Goal: Task Accomplishment & Management: Complete application form

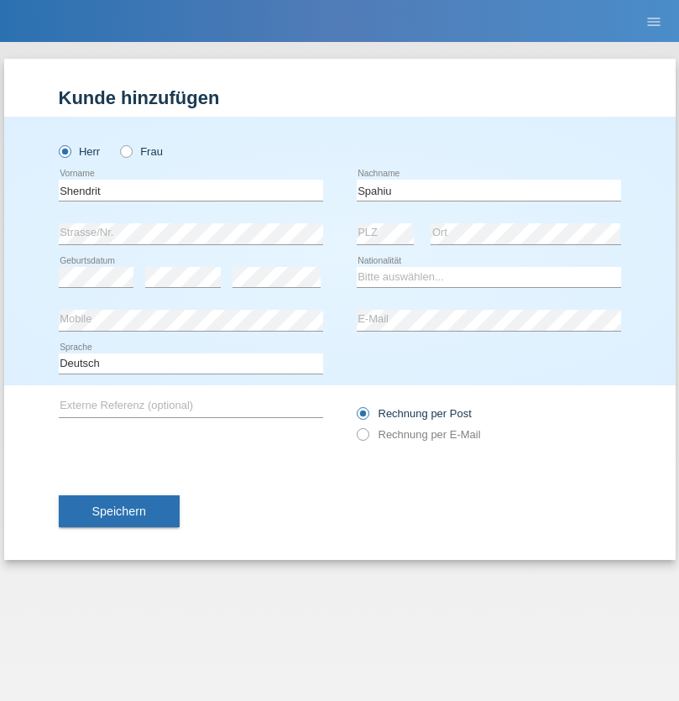
type input "[PERSON_NAME]"
select select "RS"
select select "C"
select select "09"
select select "10"
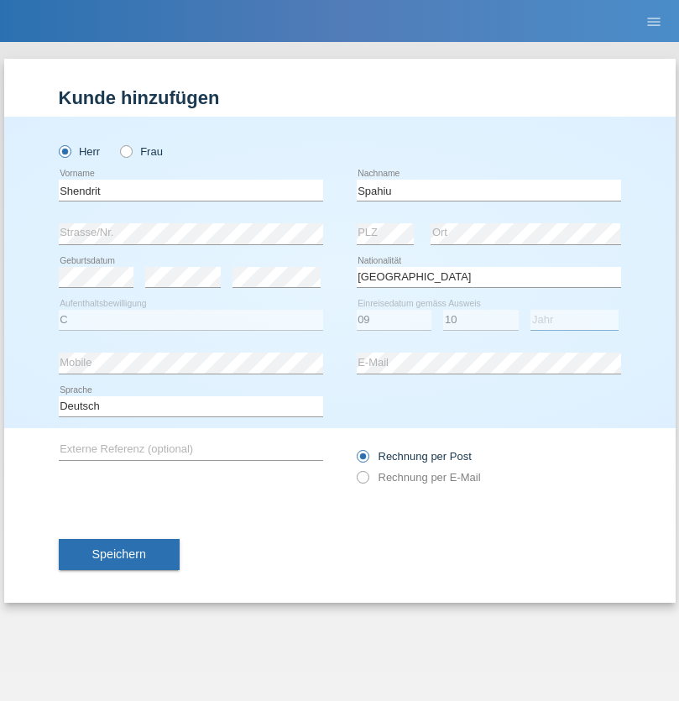
select select "2002"
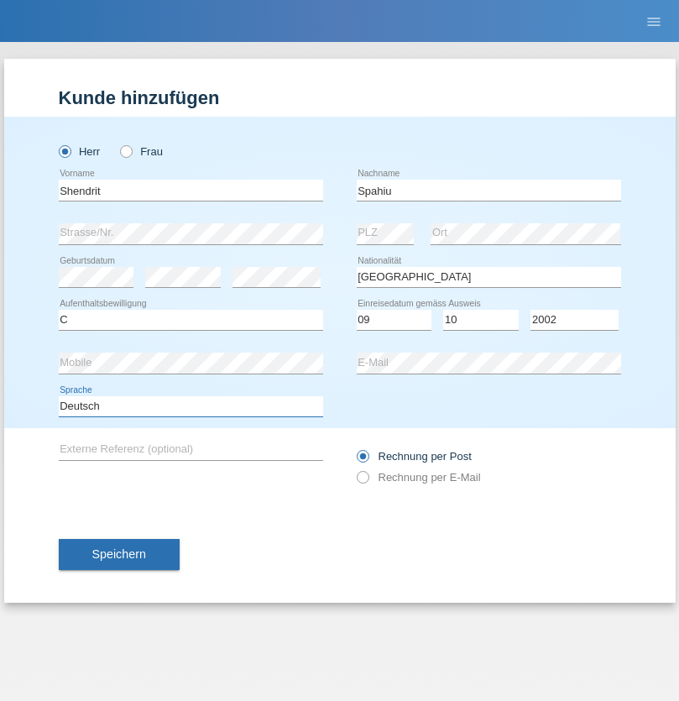
select select "en"
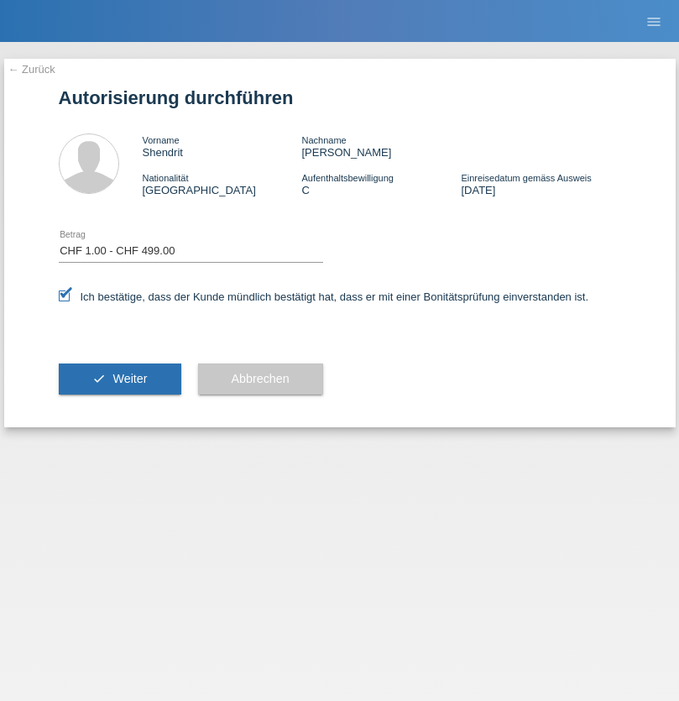
select select "1"
click at [119, 379] on span "Weiter" at bounding box center [130, 378] width 34 height 13
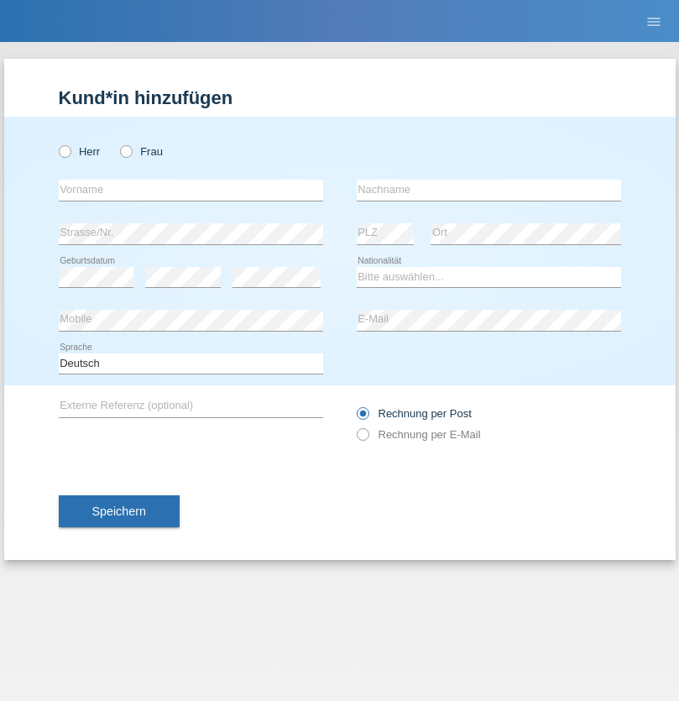
radio input "true"
click at [191, 190] on input "text" at bounding box center [191, 190] width 265 height 21
type input "Sasha"
click at [489, 190] on input "text" at bounding box center [489, 190] width 265 height 21
type input "Macovei"
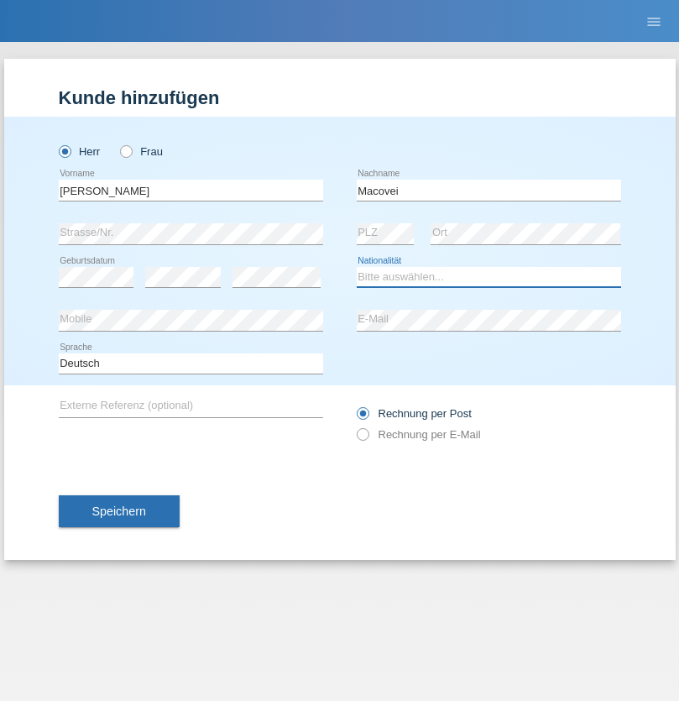
select select "RO"
select select "C"
select select "28"
select select "05"
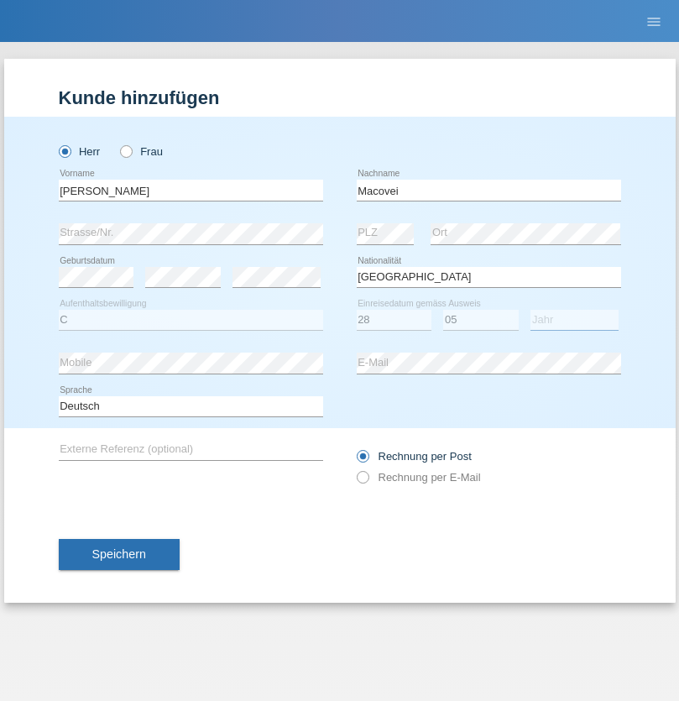
select select "2010"
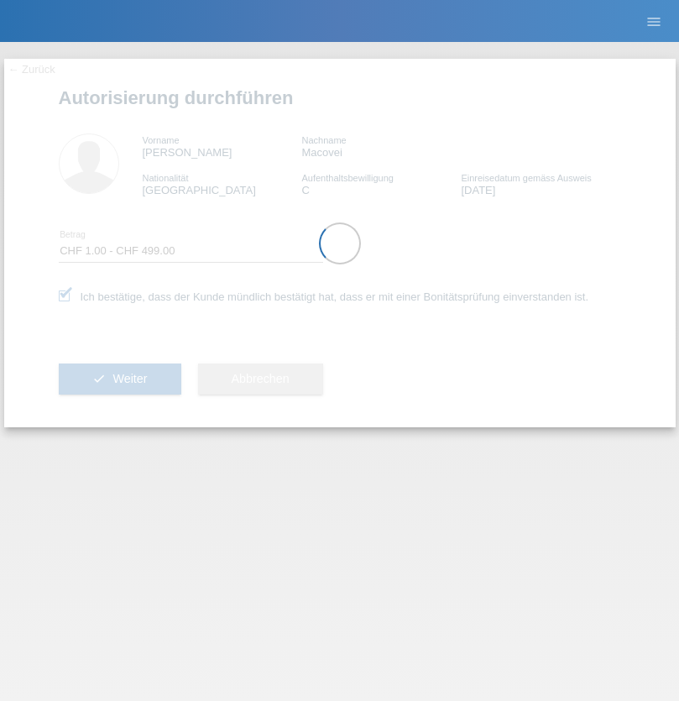
select select "1"
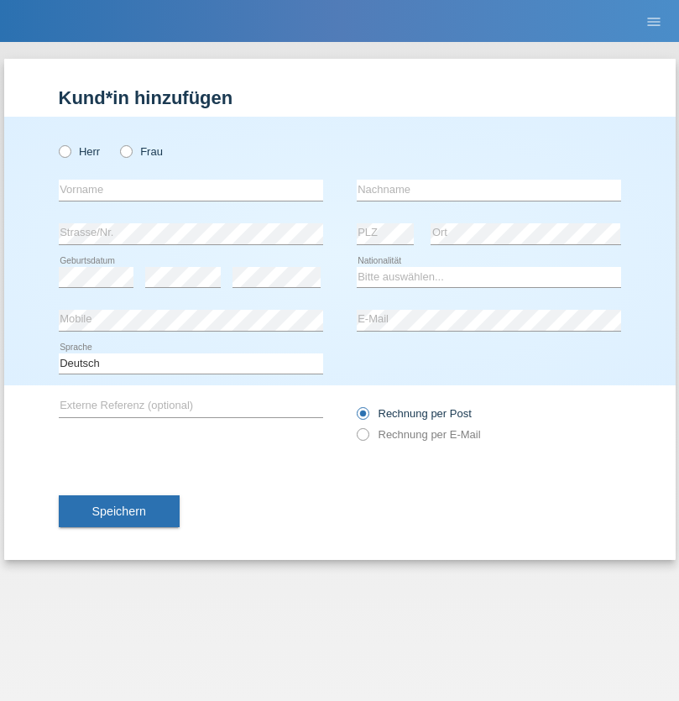
radio input "true"
click at [191, 190] on input "text" at bounding box center [191, 190] width 265 height 21
type input "Marion"
click at [489, 190] on input "text" at bounding box center [489, 190] width 265 height 21
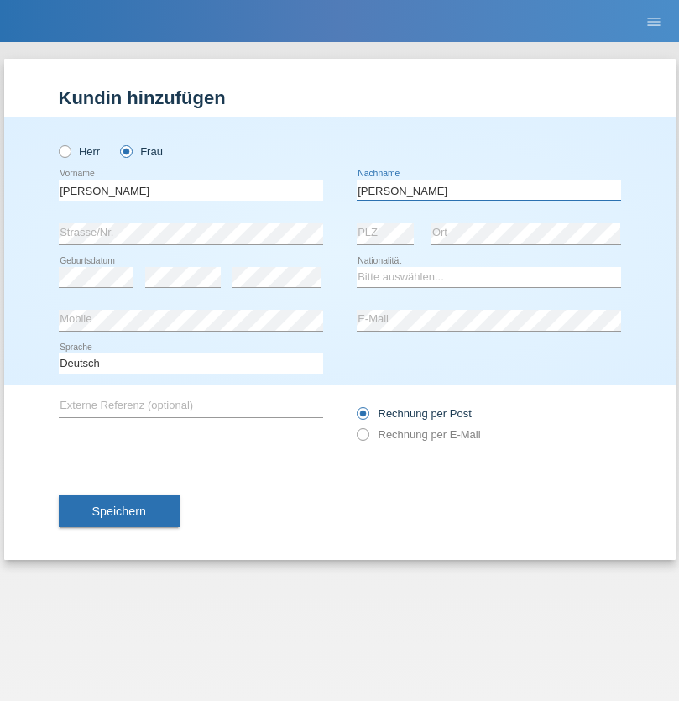
type input "Munoz"
select select "CH"
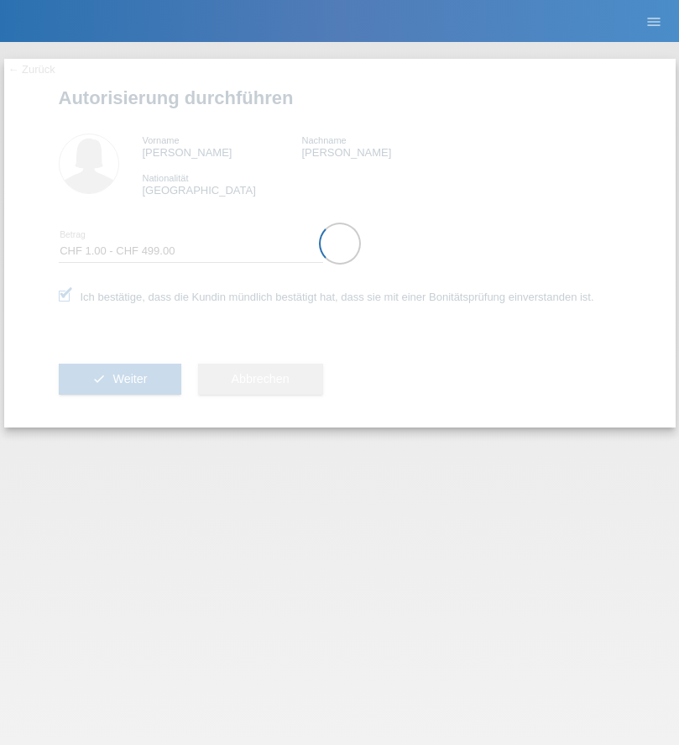
select select "1"
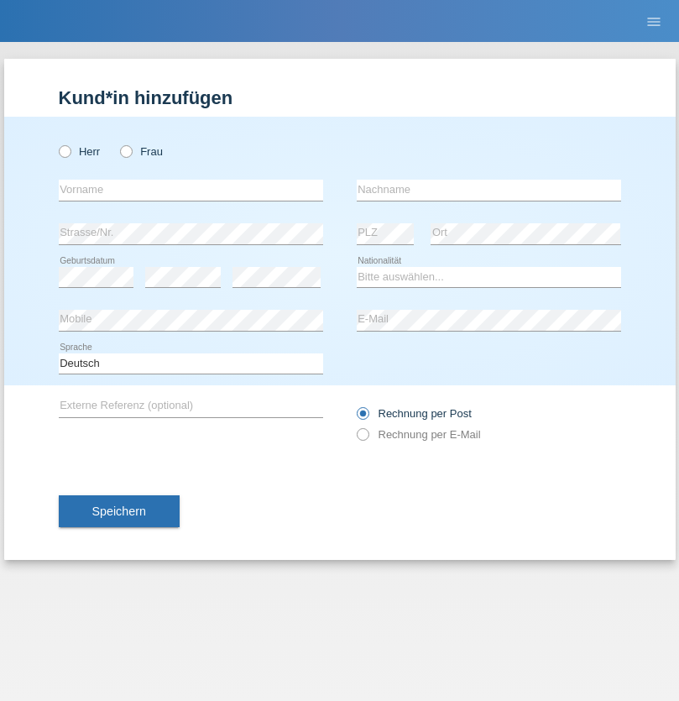
radio input "true"
click at [191, 190] on input "text" at bounding box center [191, 190] width 265 height 21
type input "pakchunli@outlook.com"
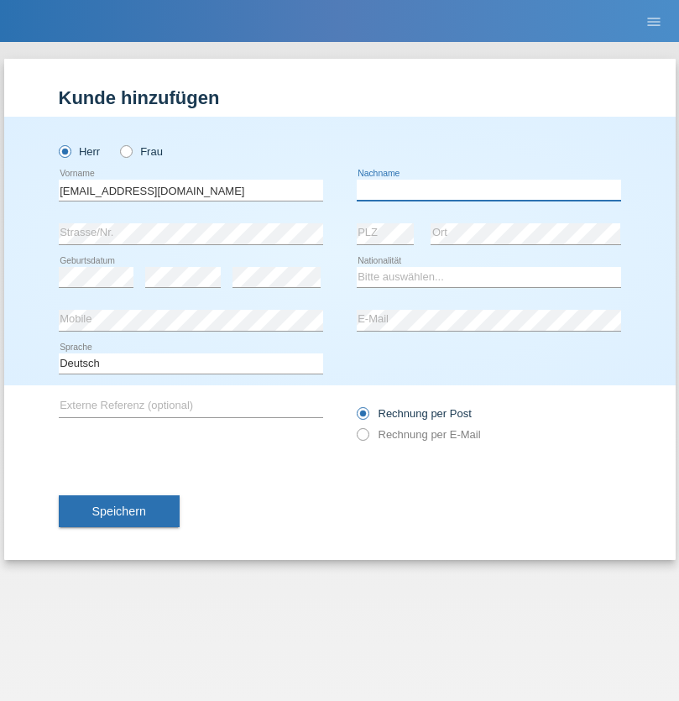
click at [489, 190] on input "text" at bounding box center [489, 190] width 265 height 21
type input "Li"
select select "TO"
select select "C"
select select "01"
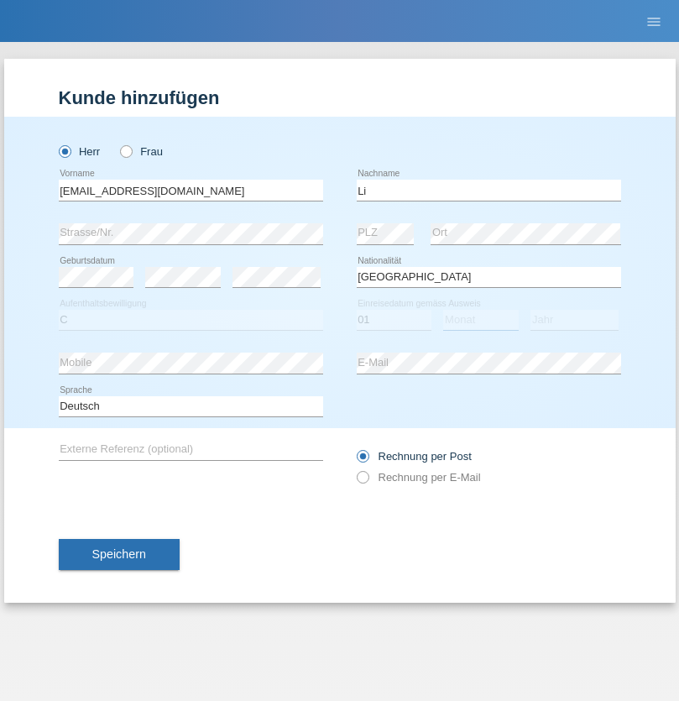
select select "01"
select select "1996"
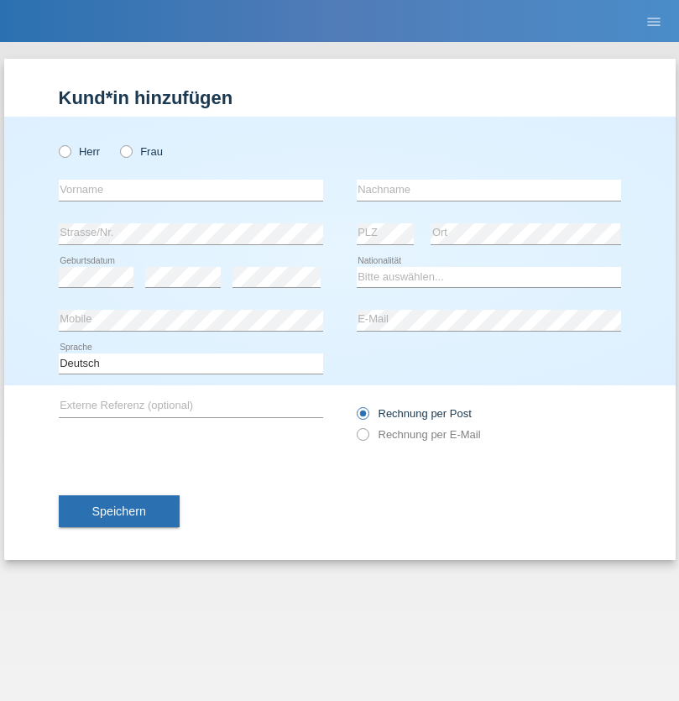
radio input "true"
click at [191, 190] on input "text" at bounding box center [191, 190] width 265 height 21
type input "[PERSON_NAME]"
click at [489, 190] on input "text" at bounding box center [489, 190] width 265 height 21
type input "Farner"
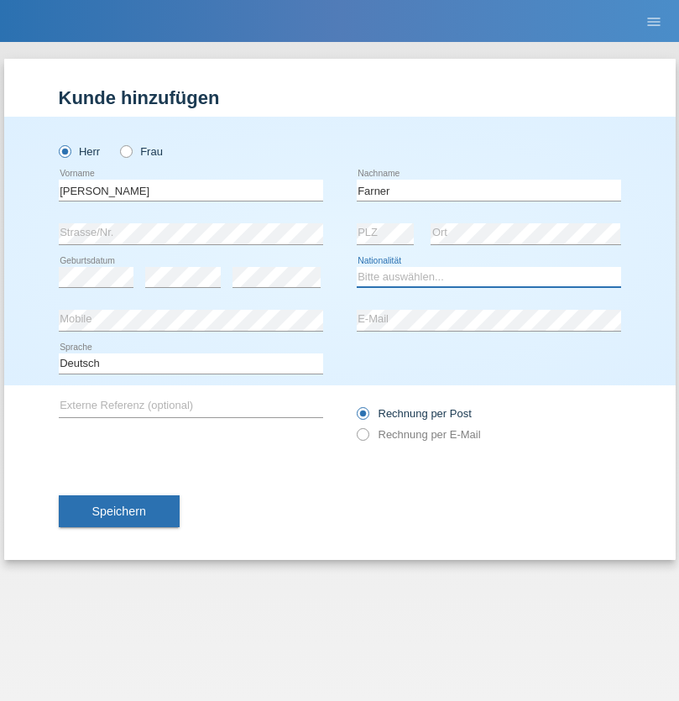
select select "CH"
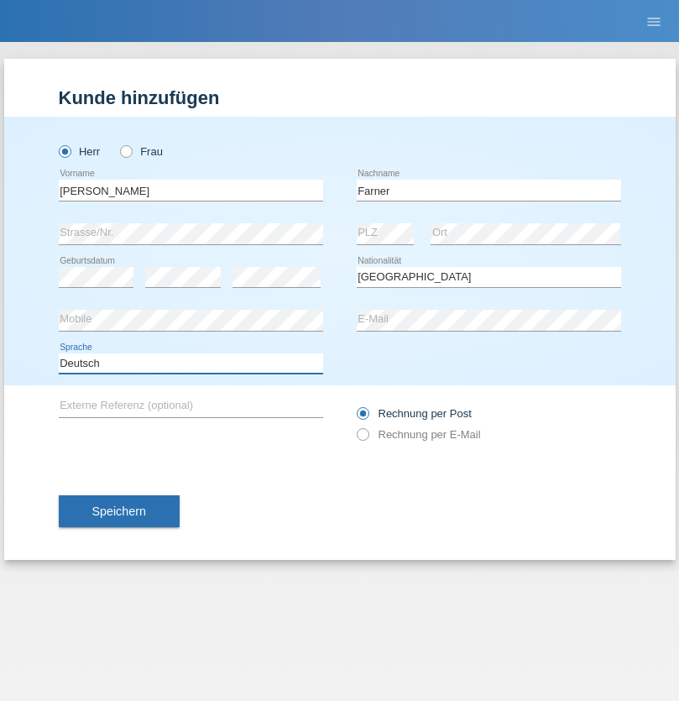
select select "en"
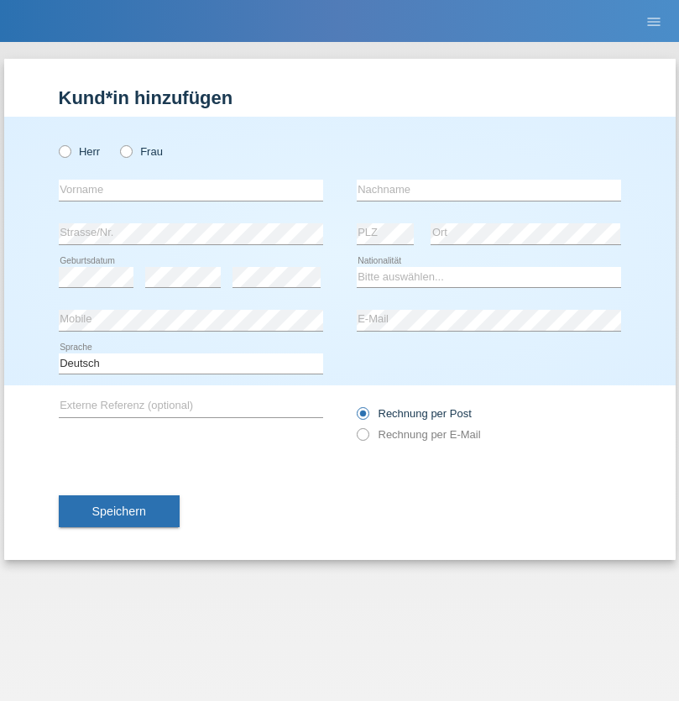
radio input "true"
select select "NL"
select select "C"
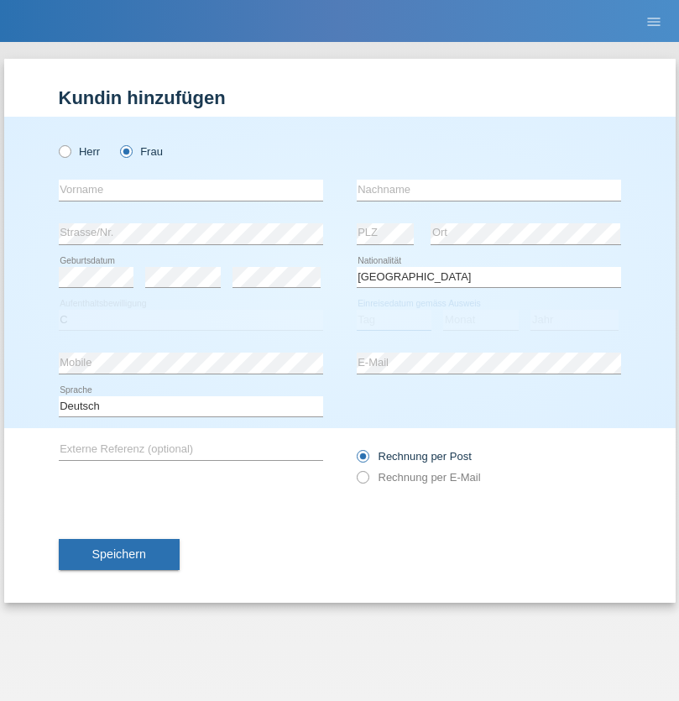
select select "01"
select select "2021"
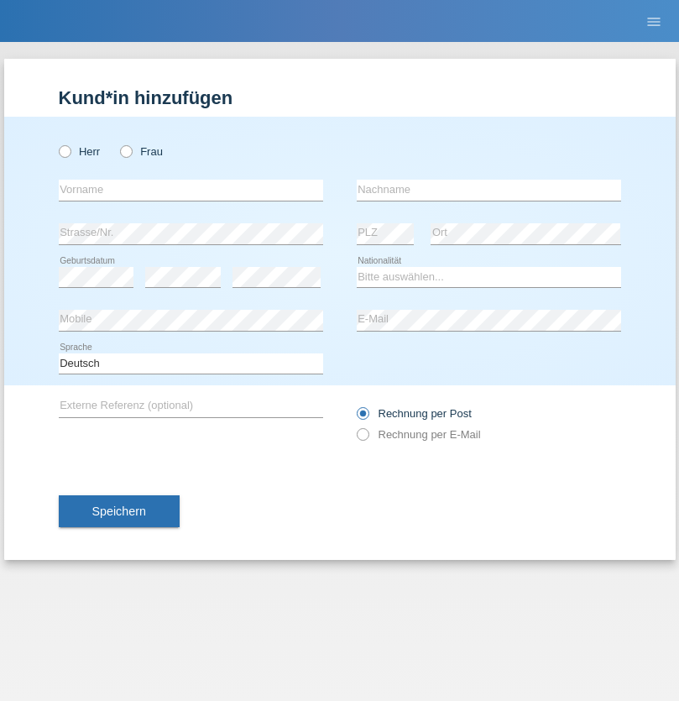
radio input "true"
click at [191, 190] on input "text" at bounding box center [191, 190] width 265 height 21
type input "[PERSON_NAME]"
click at [489, 190] on input "text" at bounding box center [489, 190] width 265 height 21
type input "Amaral"
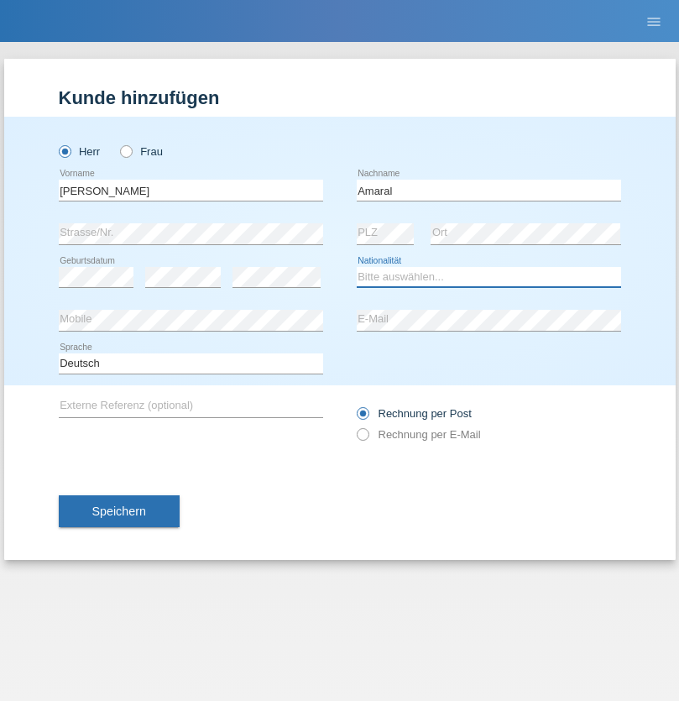
select select "PT"
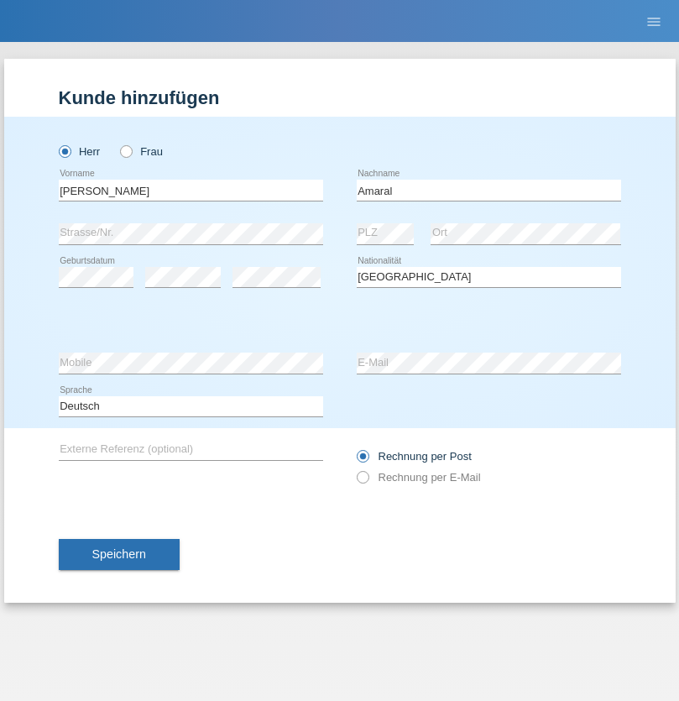
select select "C"
select select "06"
select select "07"
select select "2019"
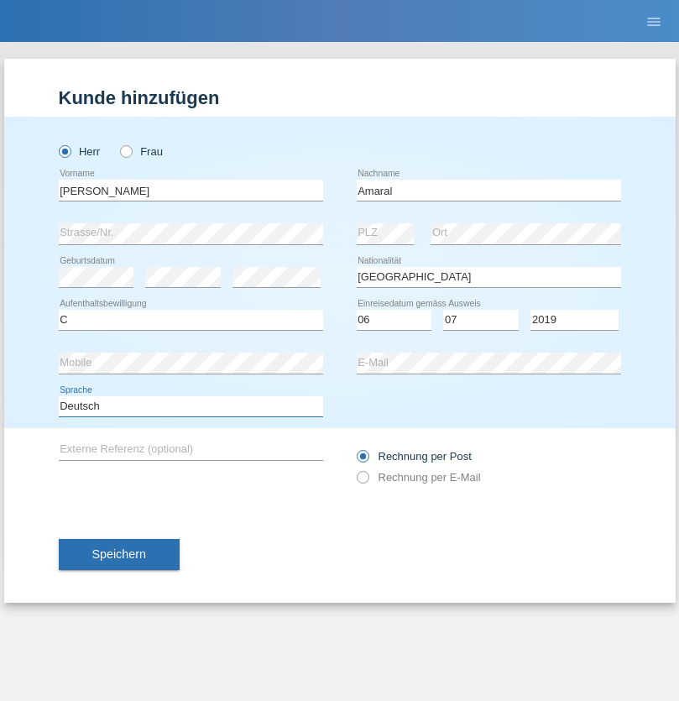
select select "en"
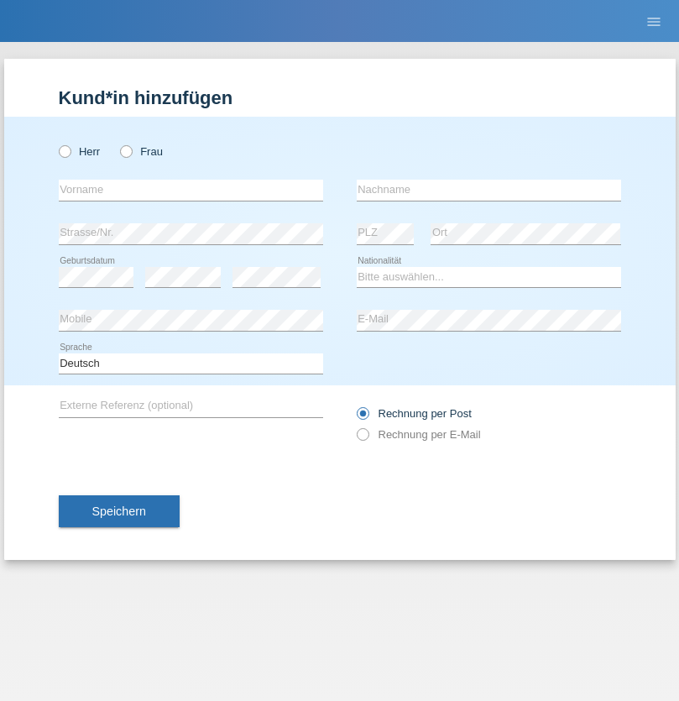
radio input "true"
click at [191, 190] on input "text" at bounding box center [191, 190] width 265 height 21
type input "[PERSON_NAME]"
click at [489, 190] on input "text" at bounding box center [489, 190] width 265 height 21
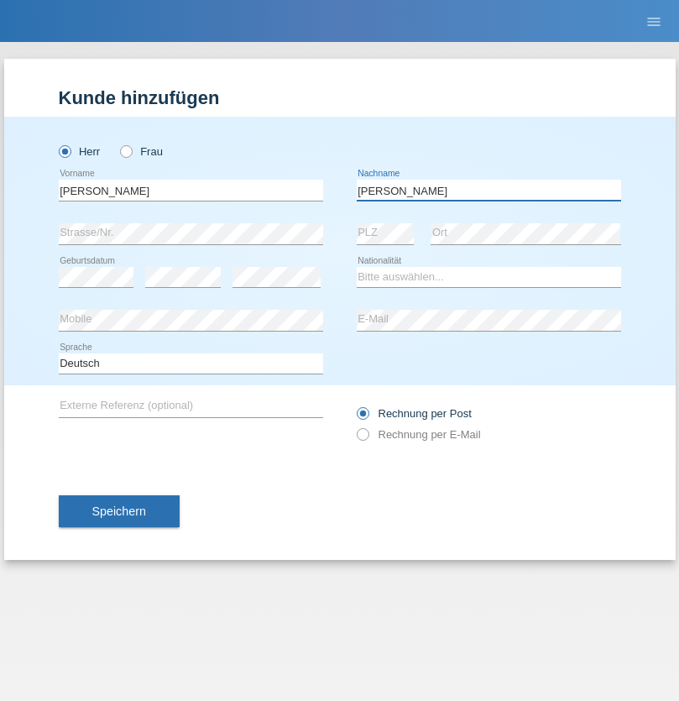
type input "Krüger"
select select "DE"
select select "C"
select select "05"
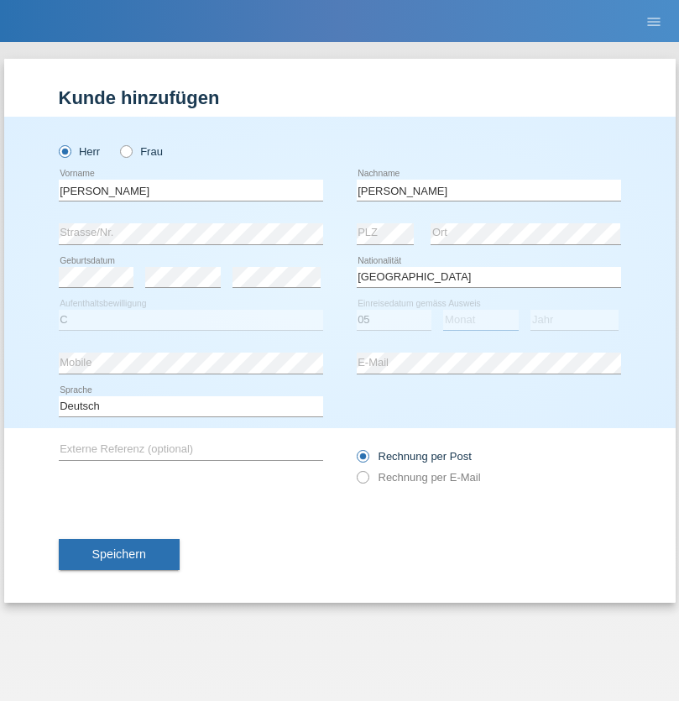
select select "04"
select select "2021"
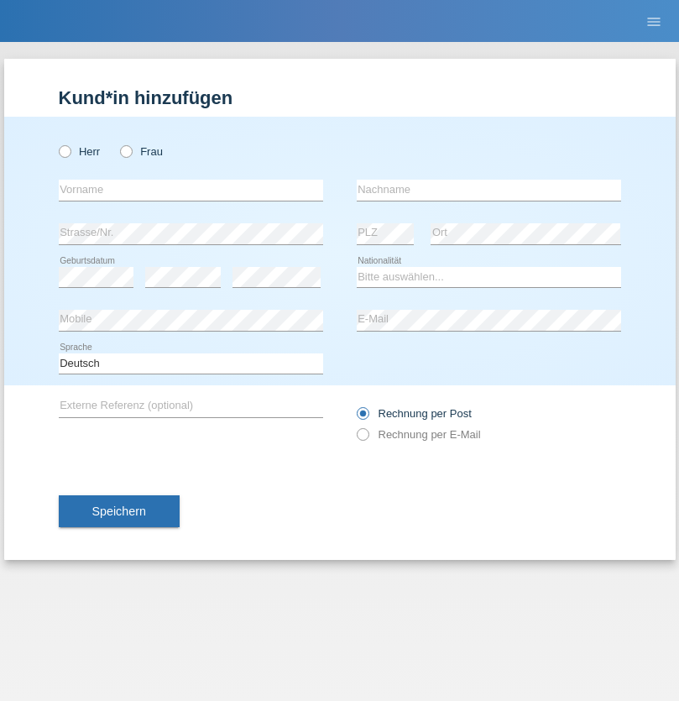
radio input "true"
click at [191, 190] on input "text" at bounding box center [191, 190] width 265 height 21
type input "[PERSON_NAME]"
click at [489, 190] on input "text" at bounding box center [489, 190] width 265 height 21
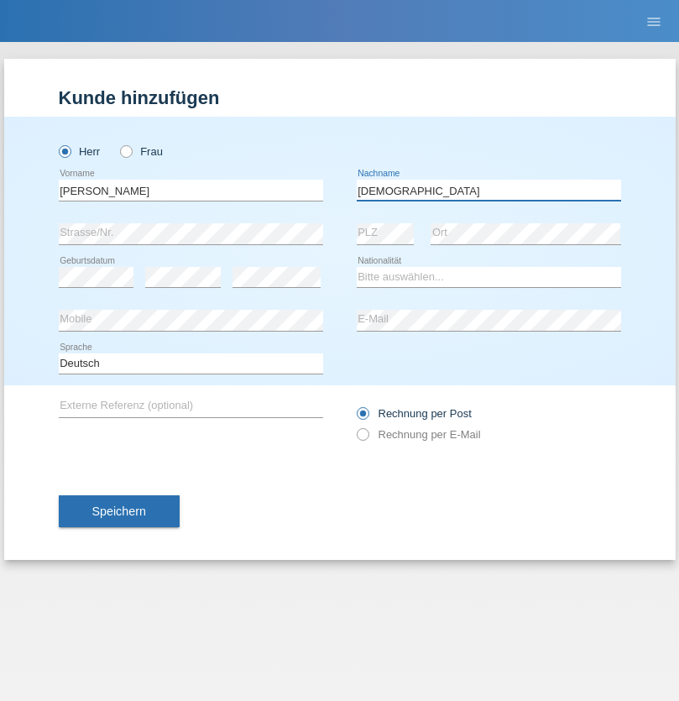
type input "[DEMOGRAPHIC_DATA]"
select select "CH"
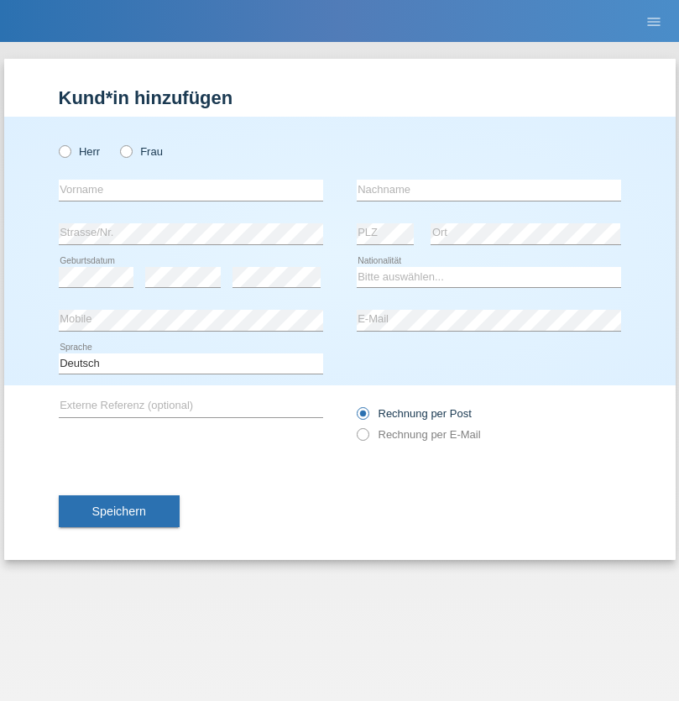
radio input "true"
click at [191, 190] on input "text" at bounding box center [191, 190] width 265 height 21
type input "agnertina"
click at [489, 190] on input "text" at bounding box center [489, 190] width 265 height 21
type input "noshaj"
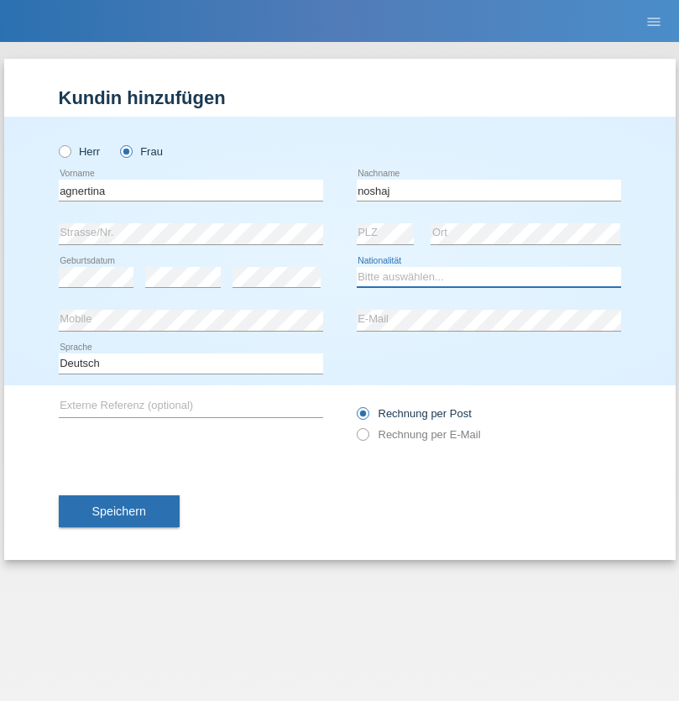
select select "NL"
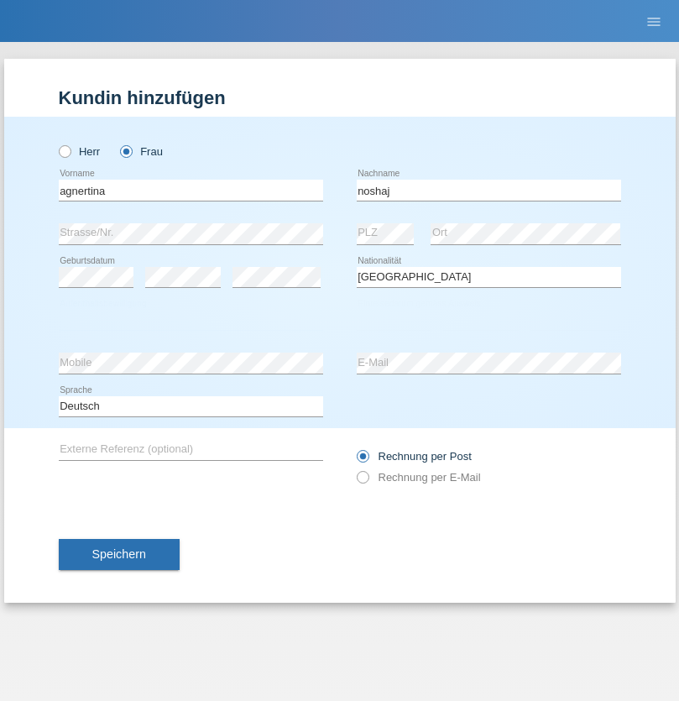
select select "C"
select select "01"
select select "08"
select select "2021"
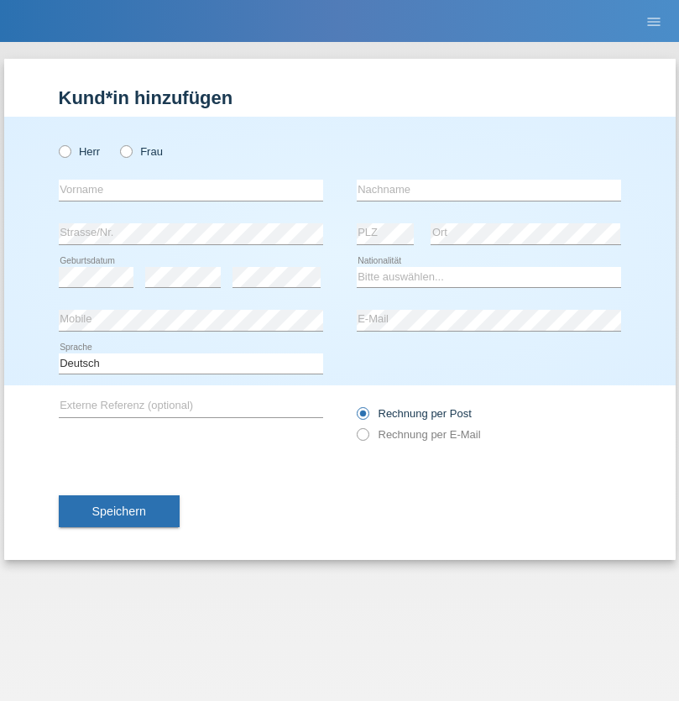
radio input "true"
click at [191, 190] on input "text" at bounding box center [191, 190] width 265 height 21
type input "Miguel"
click at [489, 190] on input "text" at bounding box center [489, 190] width 265 height 21
type input "Pinzo"
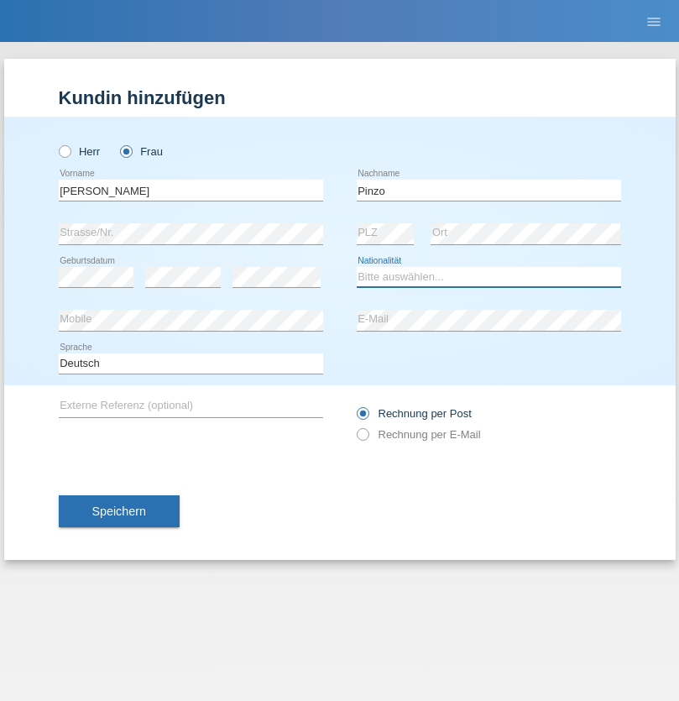
select select "CH"
radio input "true"
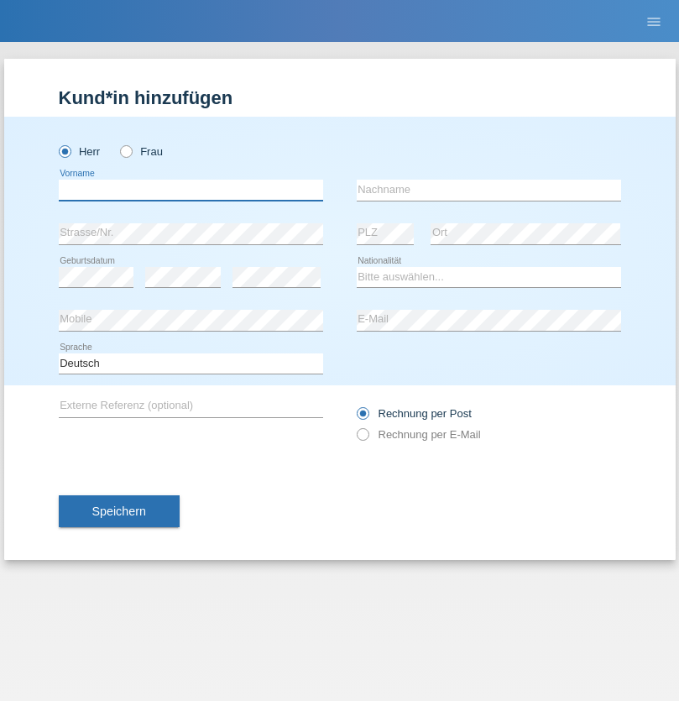
click at [191, 190] on input "text" at bounding box center [191, 190] width 265 height 21
type input "ali"
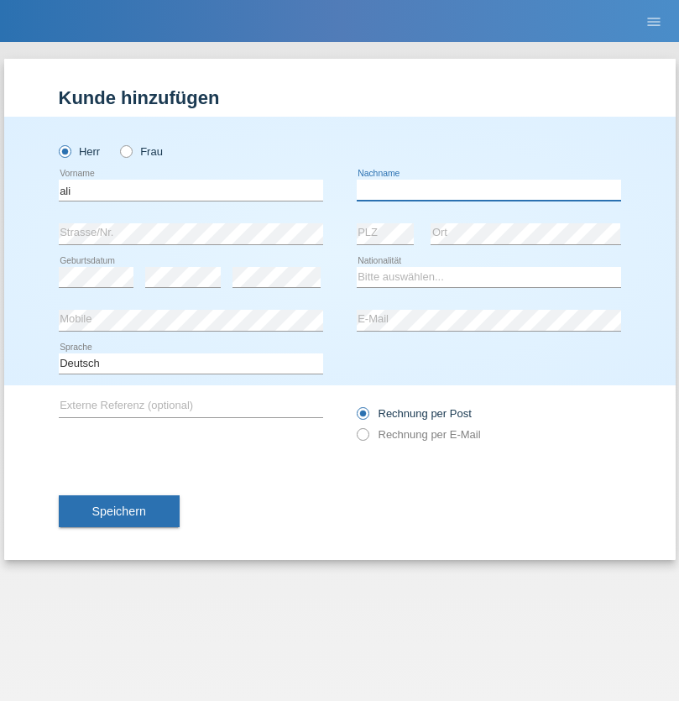
click at [489, 190] on input "text" at bounding box center [489, 190] width 265 height 21
type input "Amini"
select select "AF"
select select "C"
select select "18"
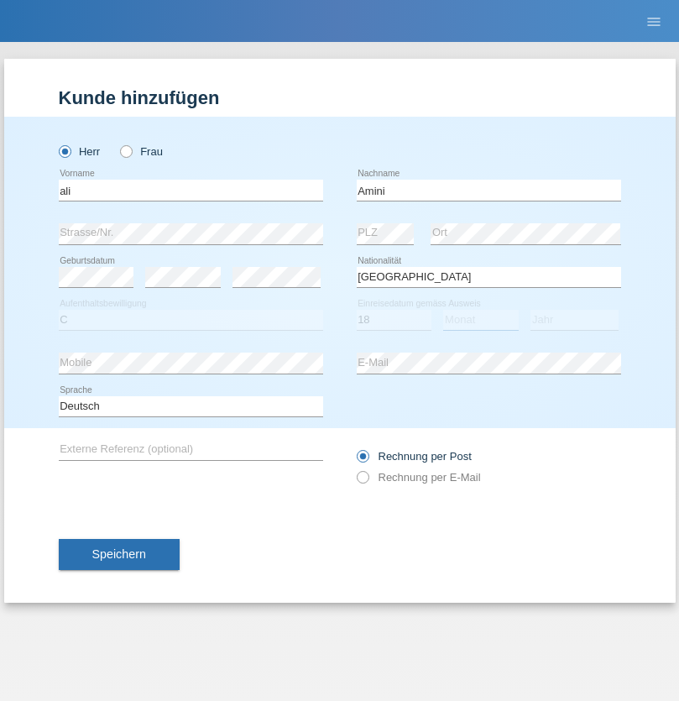
select select "08"
select select "2015"
